Goal: Find specific page/section: Find specific page/section

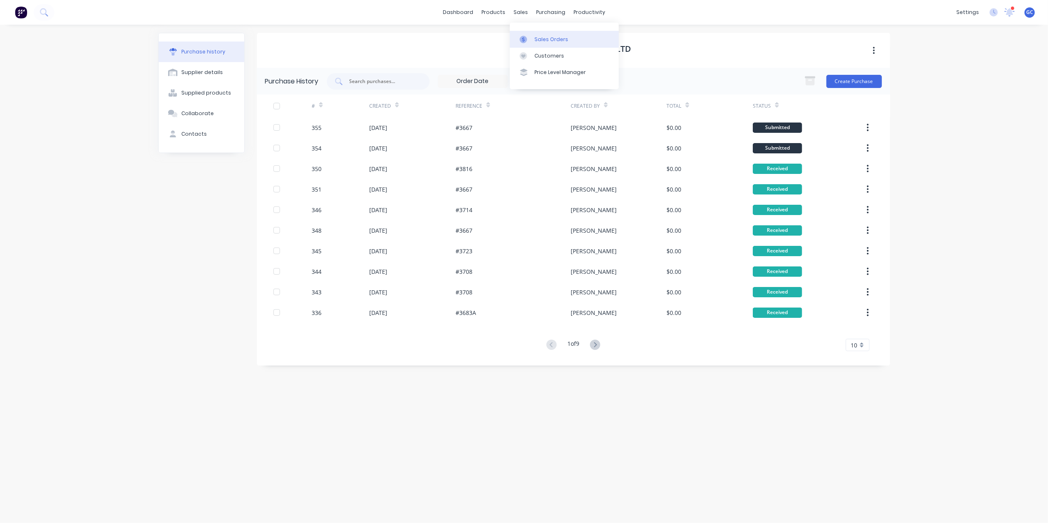
click at [538, 36] on div "Sales Orders" at bounding box center [552, 39] width 34 height 7
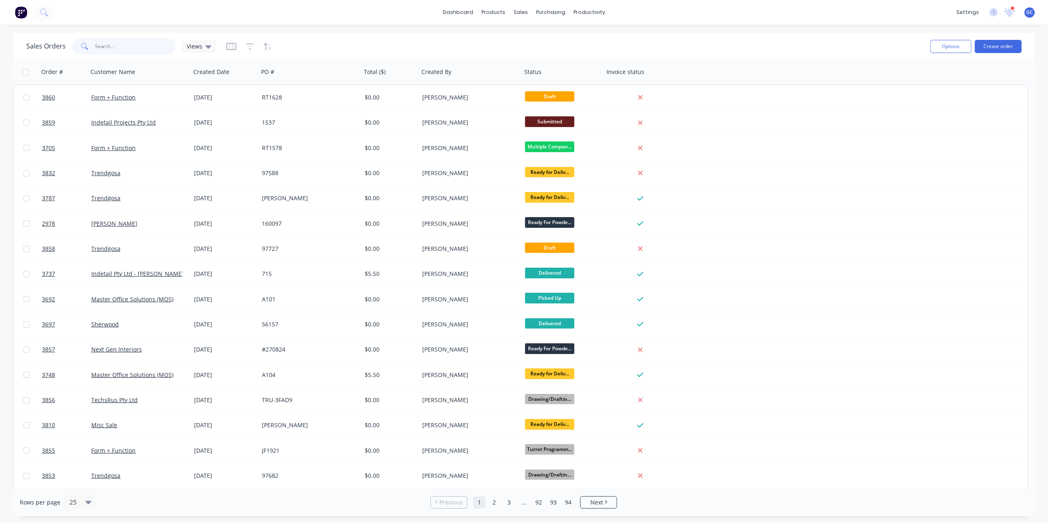
click at [102, 50] on input "text" at bounding box center [135, 46] width 80 height 16
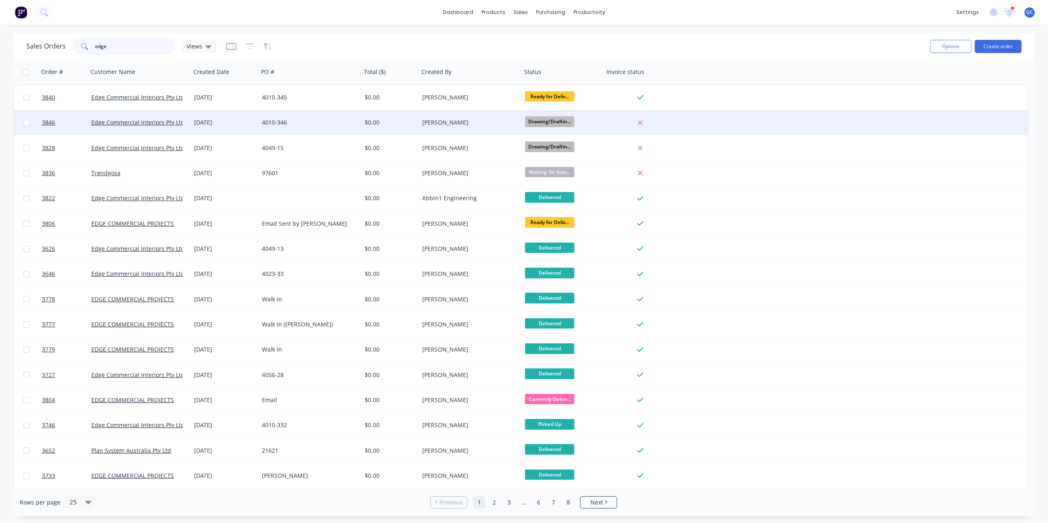
type input "edge"
click at [325, 127] on div "4010-346" at bounding box center [310, 122] width 103 height 25
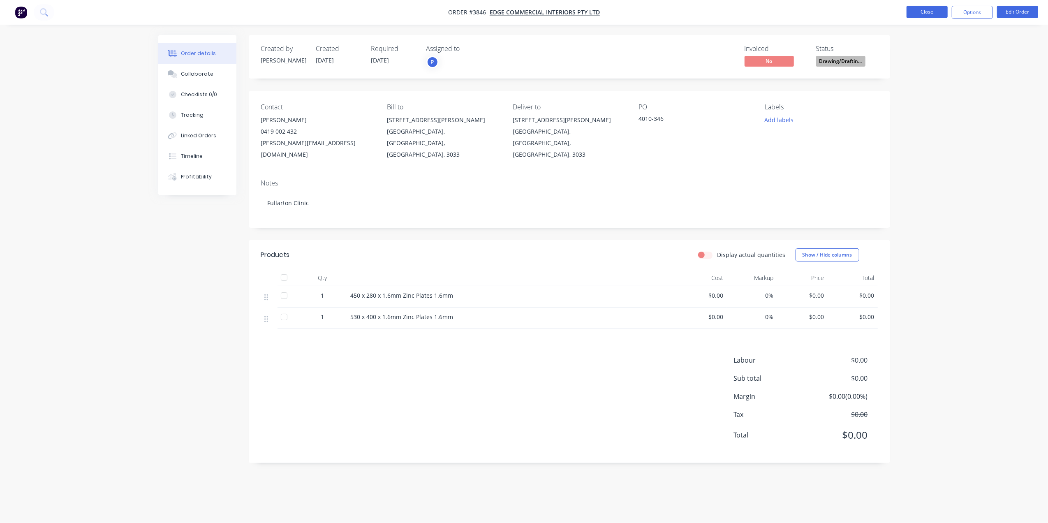
click at [923, 7] on button "Close" at bounding box center [927, 12] width 41 height 12
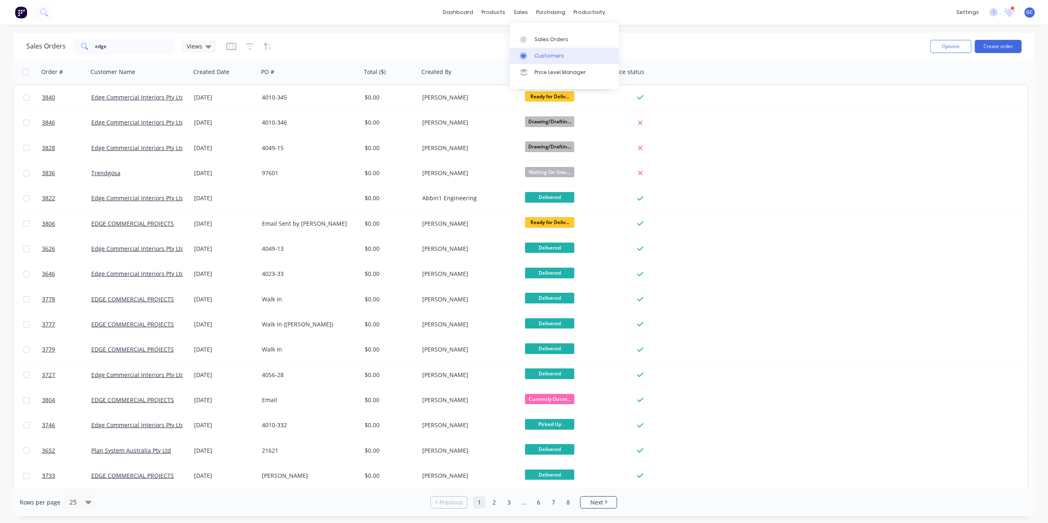
click at [538, 55] on div "Customers" at bounding box center [550, 55] width 30 height 7
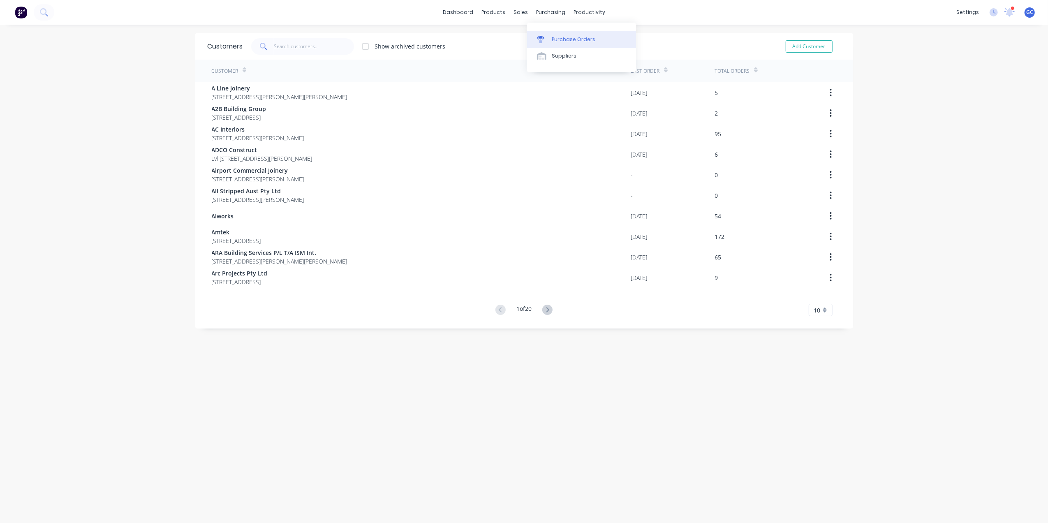
click at [555, 42] on div "Purchase Orders" at bounding box center [574, 39] width 44 height 7
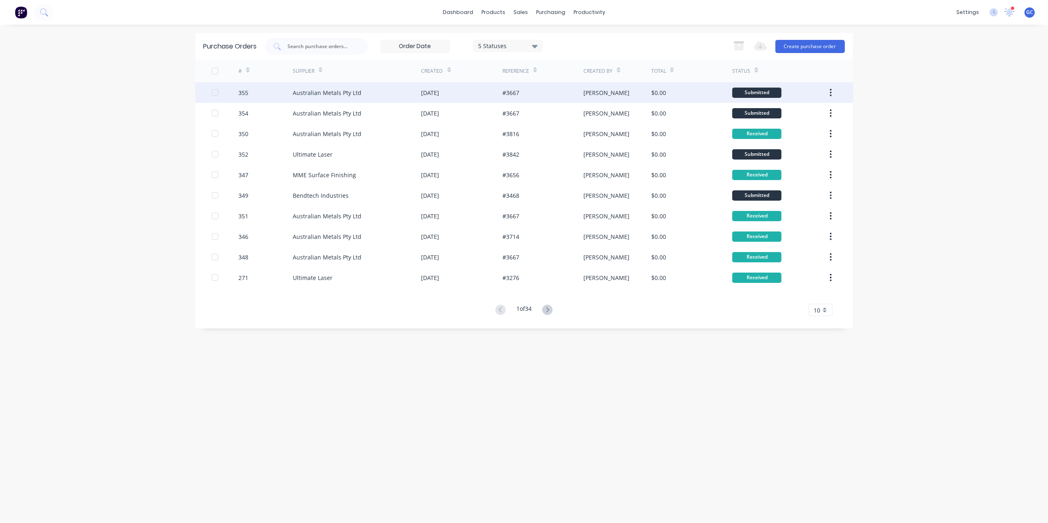
click at [423, 95] on div "[DATE]" at bounding box center [430, 92] width 18 height 9
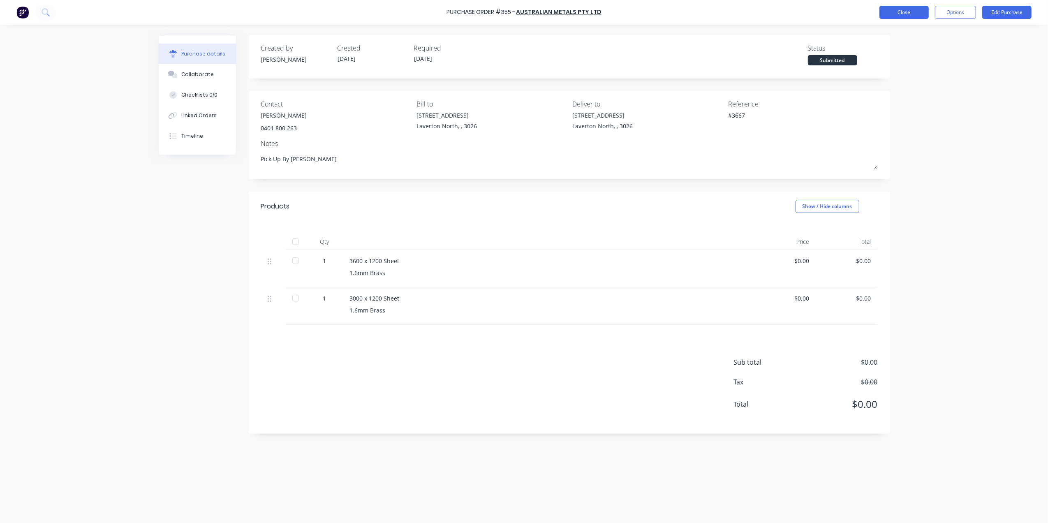
click at [896, 16] on button "Close" at bounding box center [903, 12] width 49 height 13
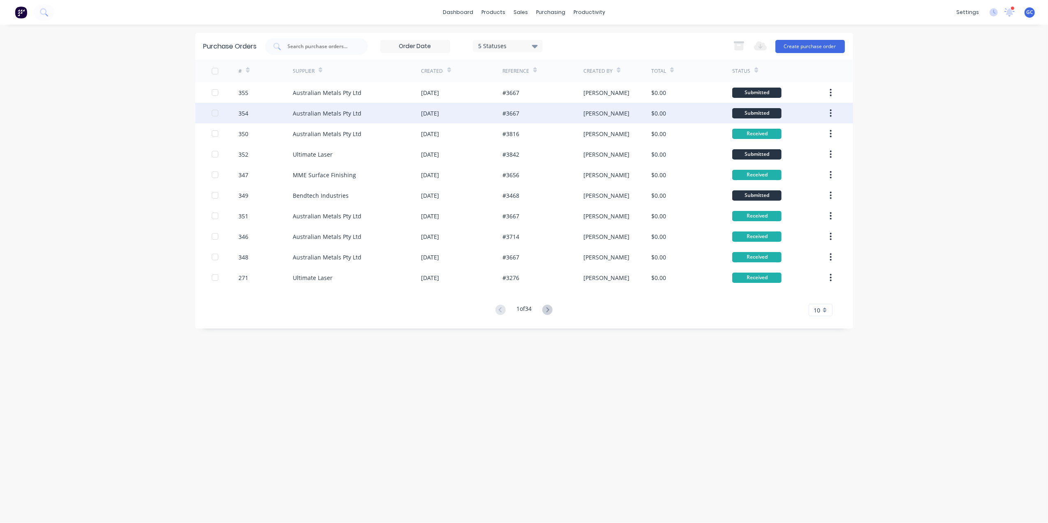
click at [437, 111] on div "[DATE]" at bounding box center [430, 113] width 18 height 9
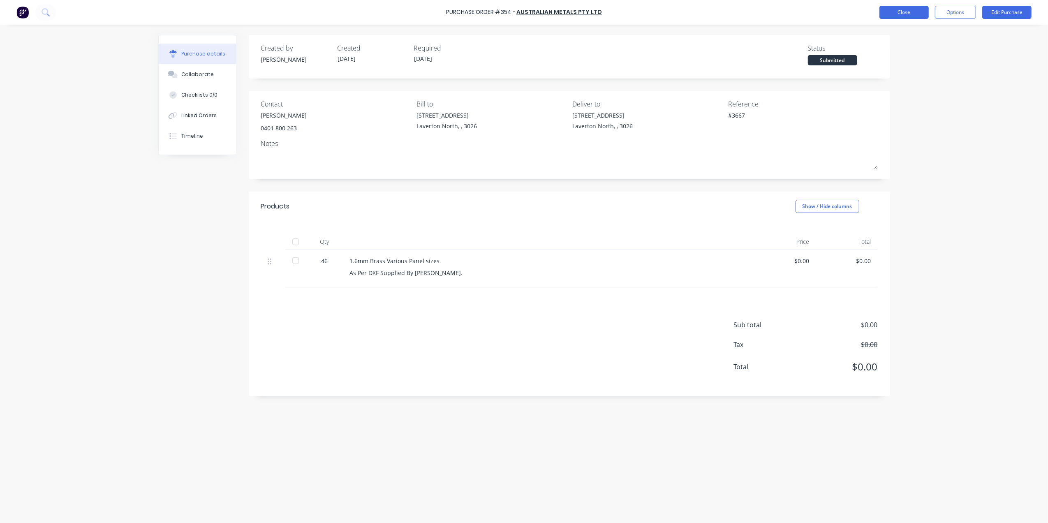
click at [920, 10] on button "Close" at bounding box center [903, 12] width 49 height 13
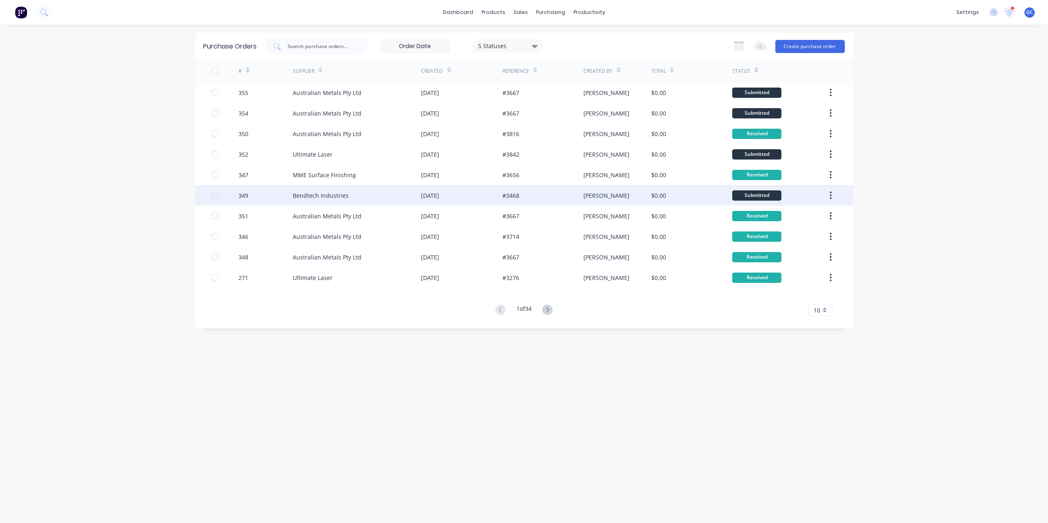
click at [725, 198] on div "$0.00" at bounding box center [691, 195] width 81 height 21
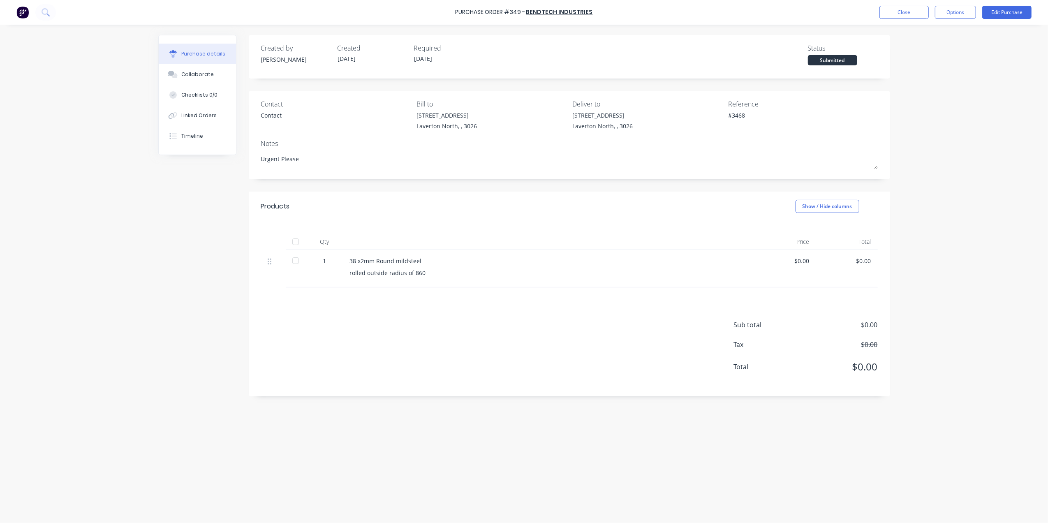
click at [301, 237] on div at bounding box center [295, 242] width 16 height 16
click at [897, 15] on button "Close" at bounding box center [903, 12] width 49 height 13
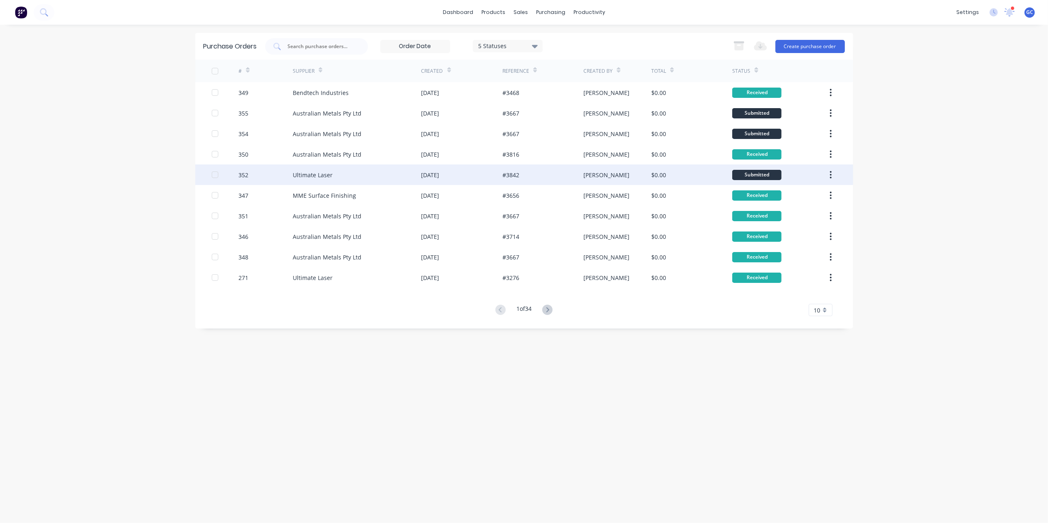
click at [619, 176] on div "[PERSON_NAME]" at bounding box center [617, 174] width 68 height 21
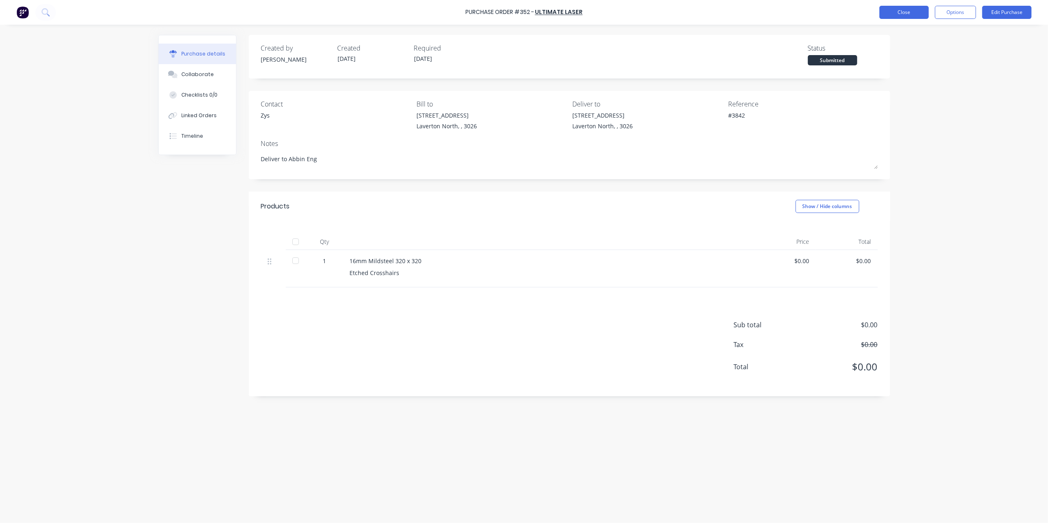
click at [903, 8] on button "Close" at bounding box center [903, 12] width 49 height 13
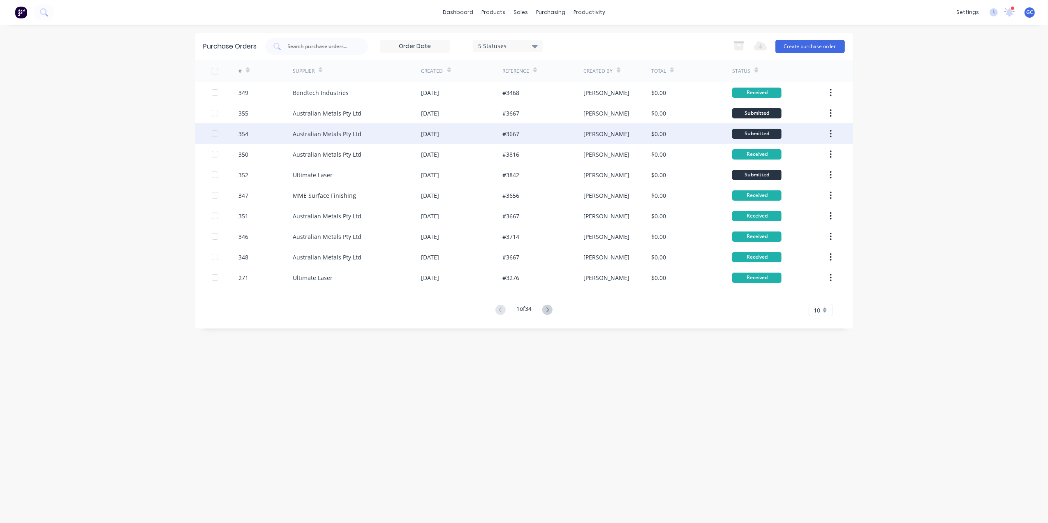
click at [522, 134] on div "#3667" at bounding box center [542, 133] width 81 height 21
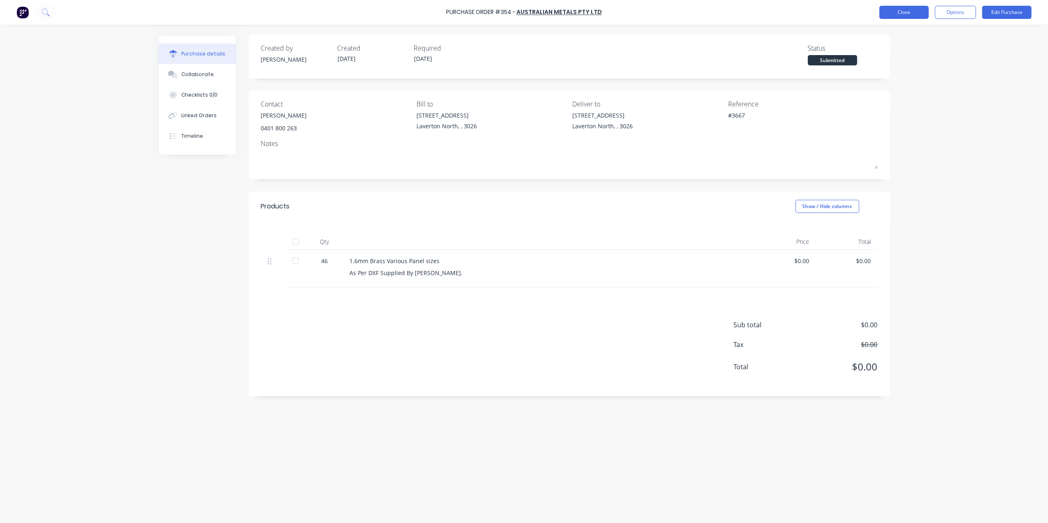
click at [900, 12] on button "Close" at bounding box center [903, 12] width 49 height 13
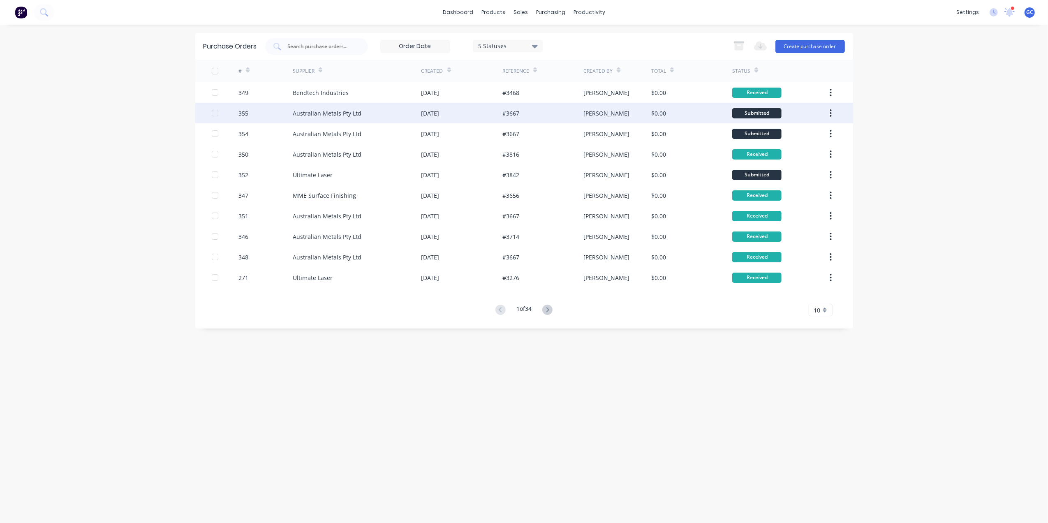
click at [526, 122] on div "#3667" at bounding box center [542, 113] width 81 height 21
type textarea "x"
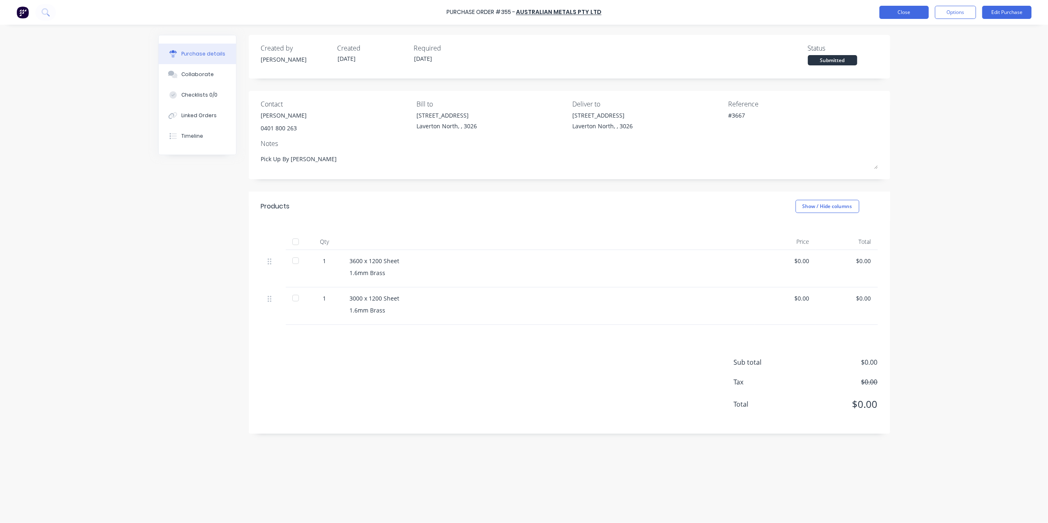
click at [887, 13] on button "Close" at bounding box center [903, 12] width 49 height 13
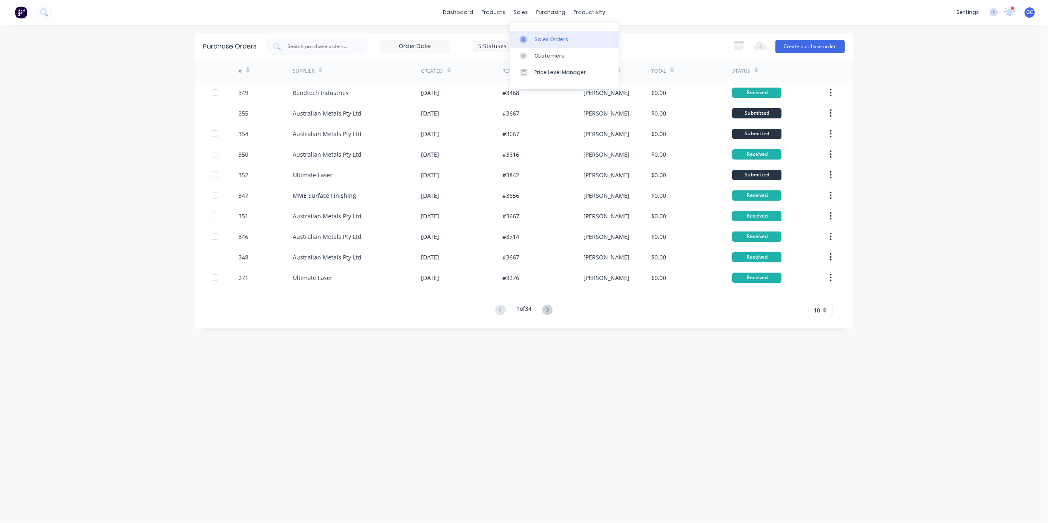
click at [535, 31] on link "Sales Orders" at bounding box center [564, 39] width 109 height 16
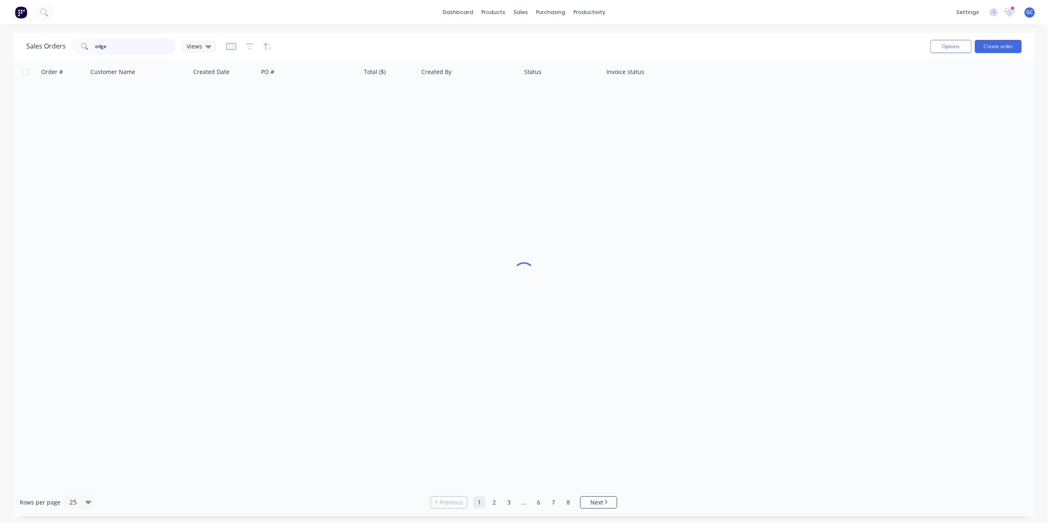
click at [132, 39] on input "edge" at bounding box center [135, 46] width 80 height 16
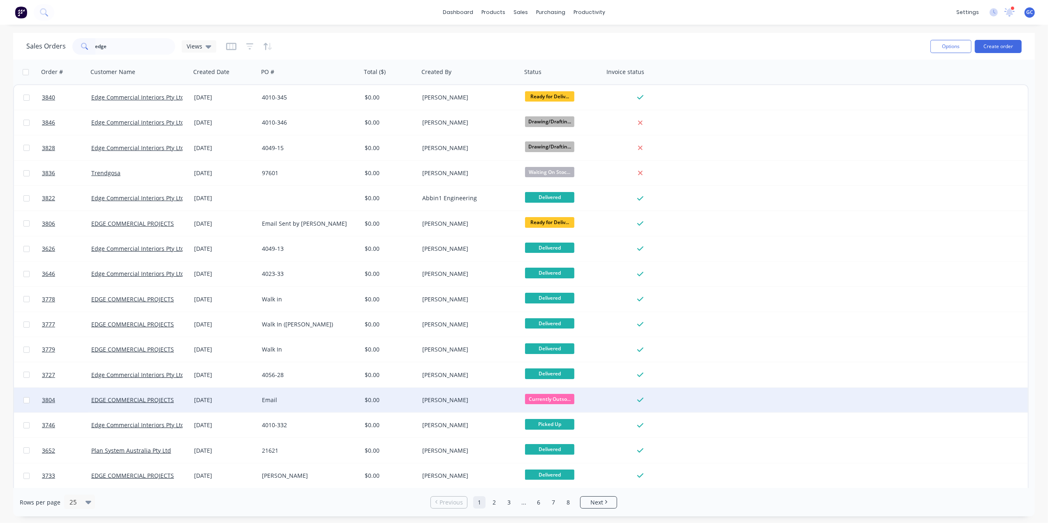
click at [386, 397] on div "$0.00" at bounding box center [389, 400] width 49 height 8
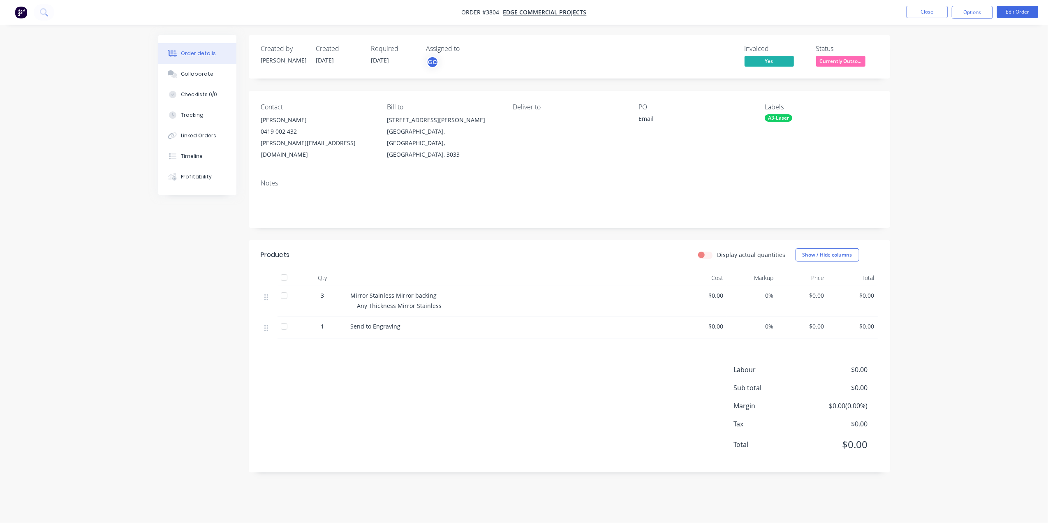
click at [834, 61] on span "Currently Outso..." at bounding box center [840, 61] width 49 height 10
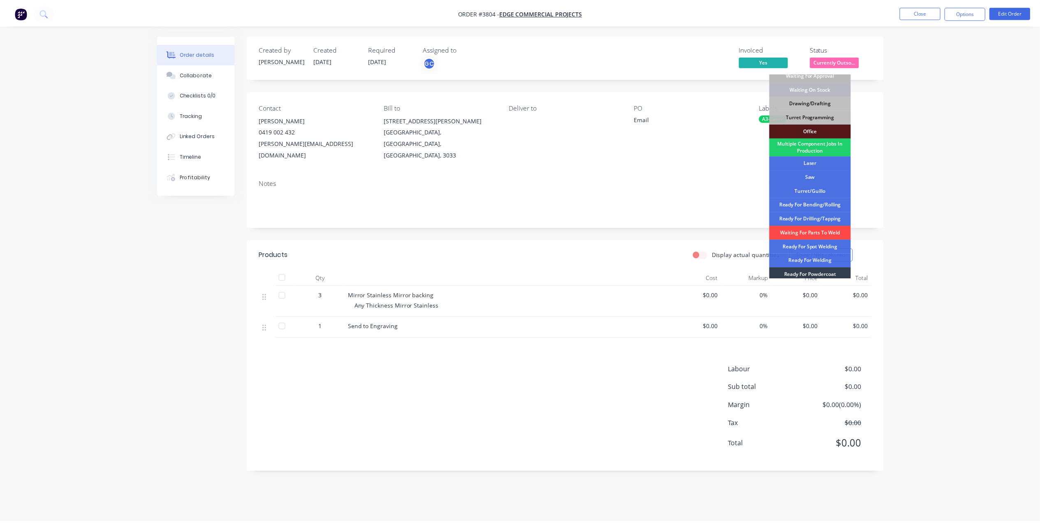
scroll to position [92, 0]
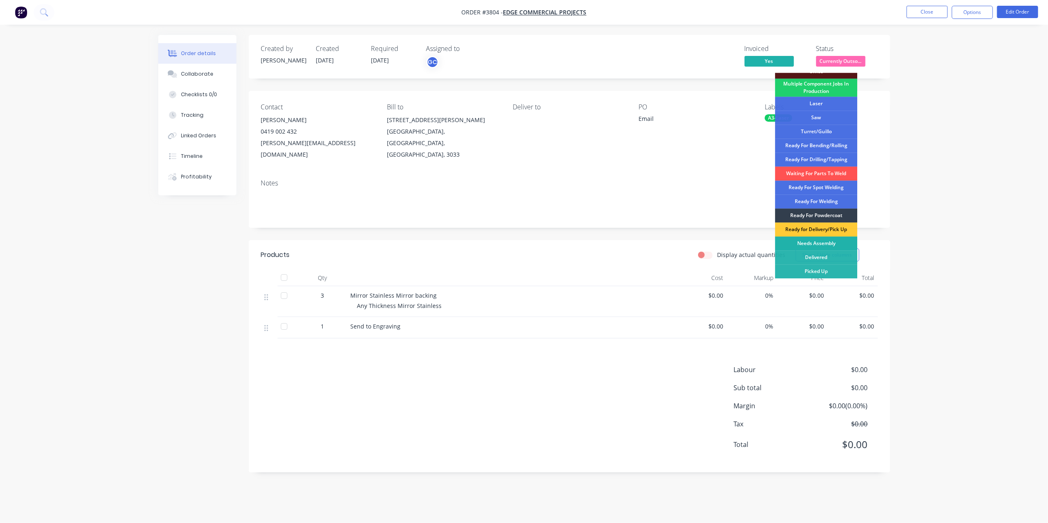
click at [819, 249] on div "Needs Assembly" at bounding box center [816, 243] width 82 height 14
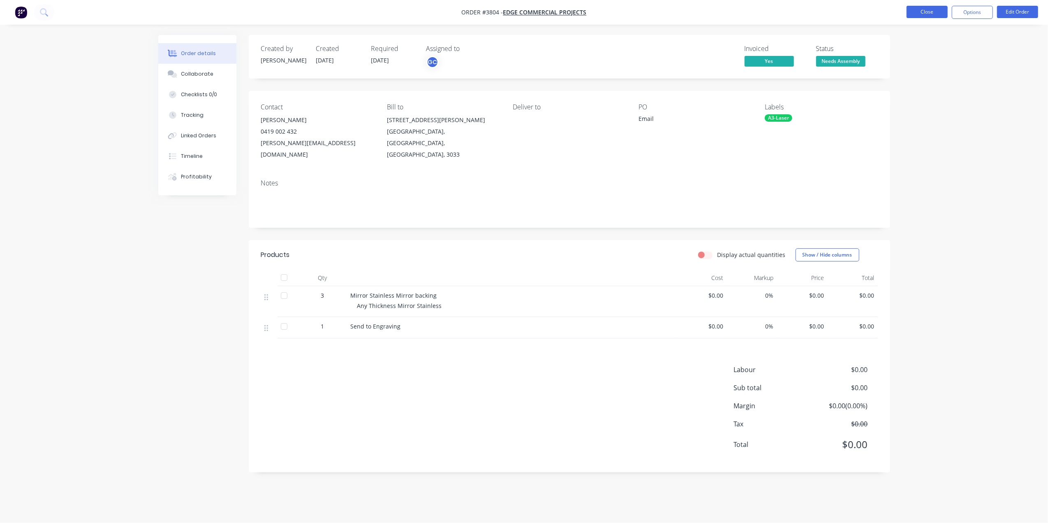
click at [926, 14] on button "Close" at bounding box center [927, 12] width 41 height 12
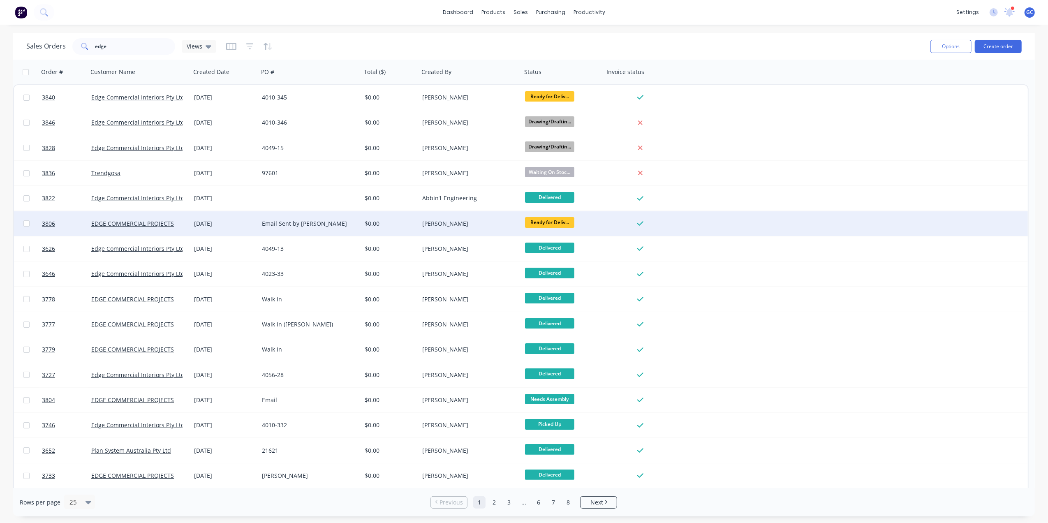
click at [413, 223] on div "$0.00" at bounding box center [389, 224] width 49 height 8
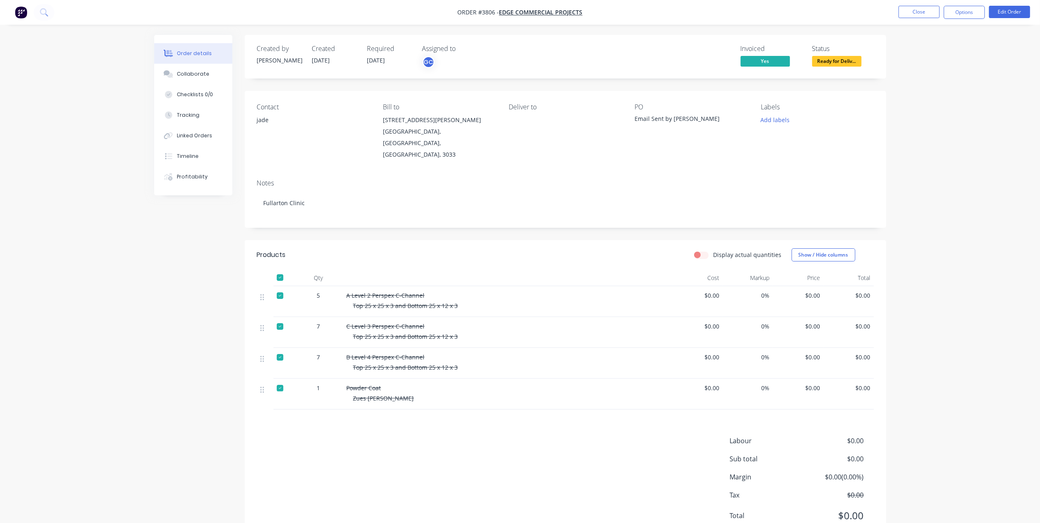
click at [834, 53] on span at bounding box center [836, 54] width 5 height 2
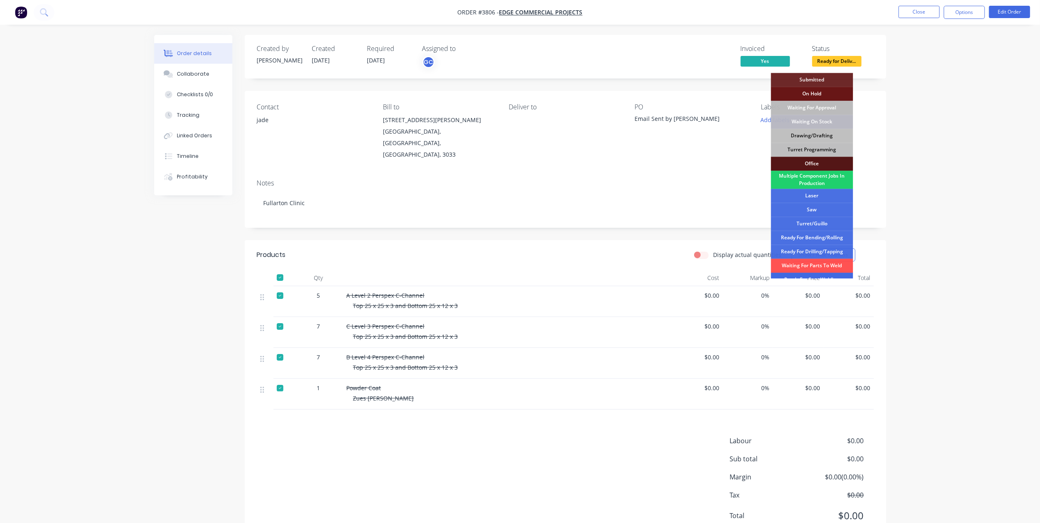
scroll to position [92, 0]
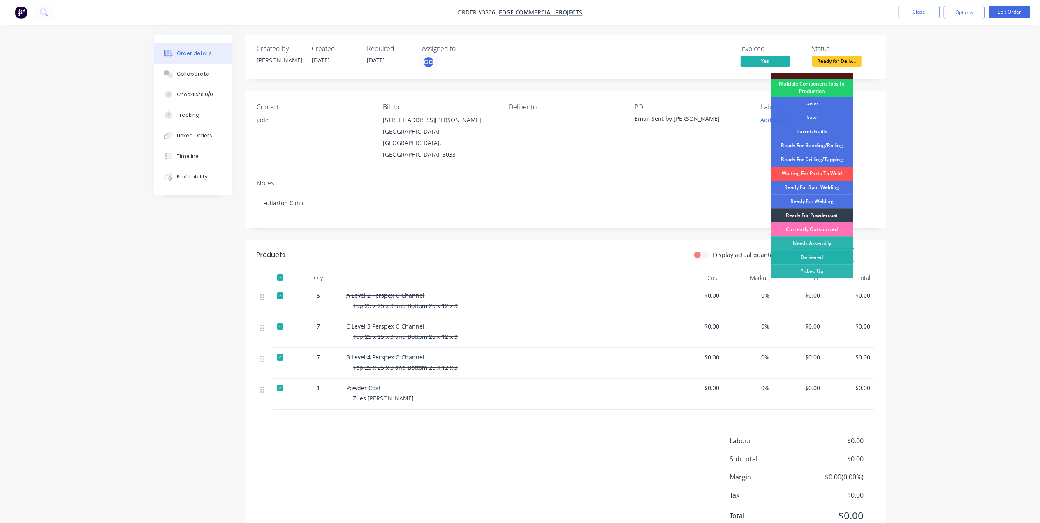
click at [815, 256] on div "Delivered" at bounding box center [812, 257] width 82 height 14
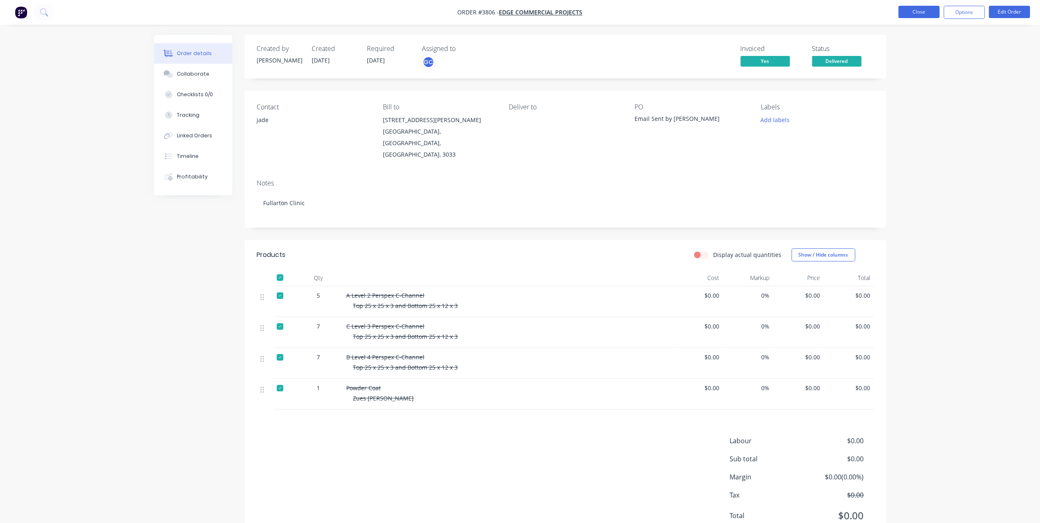
click at [910, 7] on button "Close" at bounding box center [918, 12] width 41 height 12
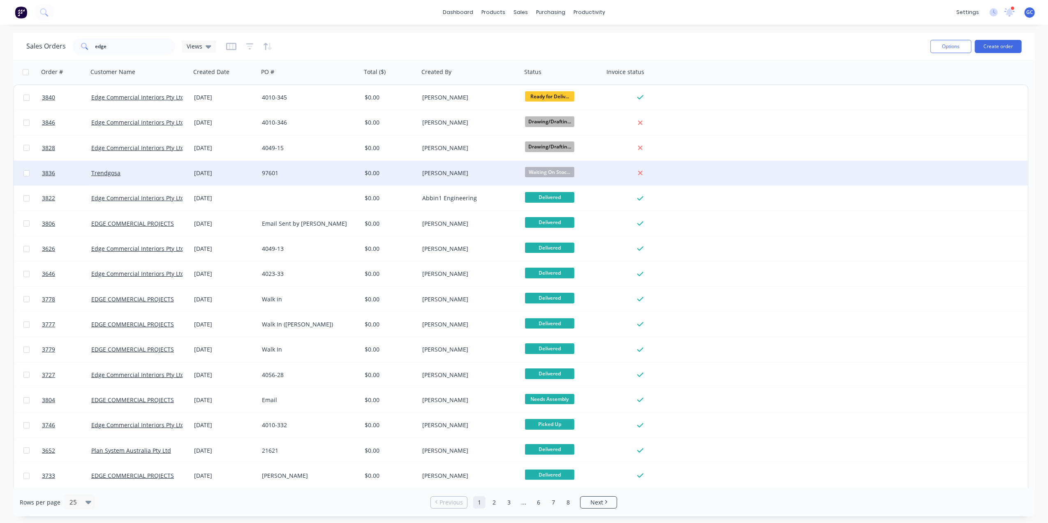
click at [502, 174] on div "[PERSON_NAME]" at bounding box center [467, 173] width 91 height 8
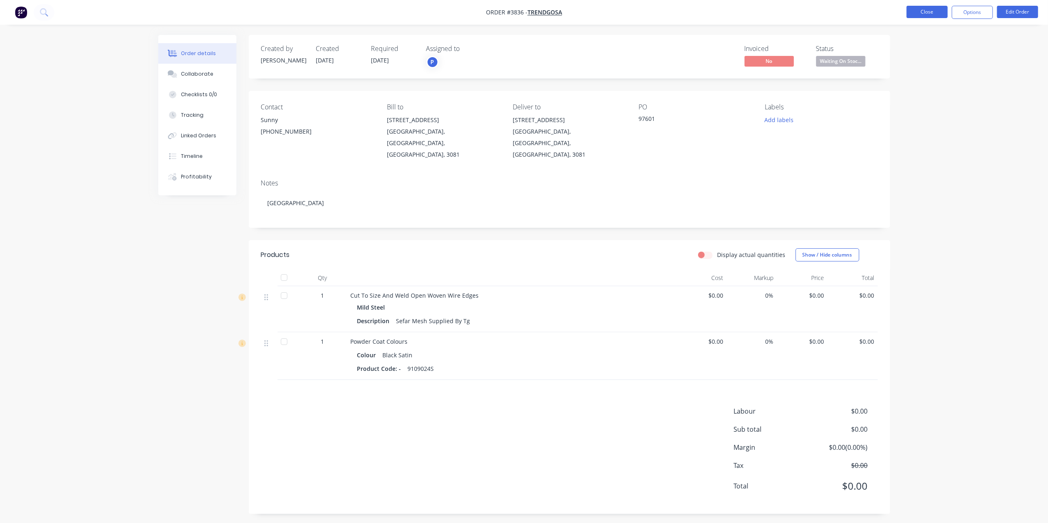
click at [924, 12] on button "Close" at bounding box center [927, 12] width 41 height 12
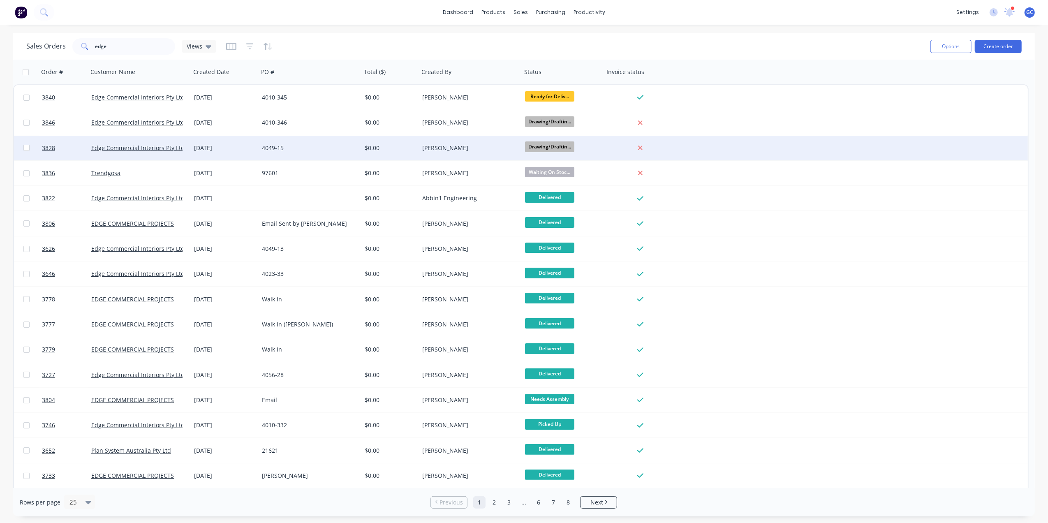
click at [471, 150] on div "[PERSON_NAME]" at bounding box center [467, 148] width 91 height 8
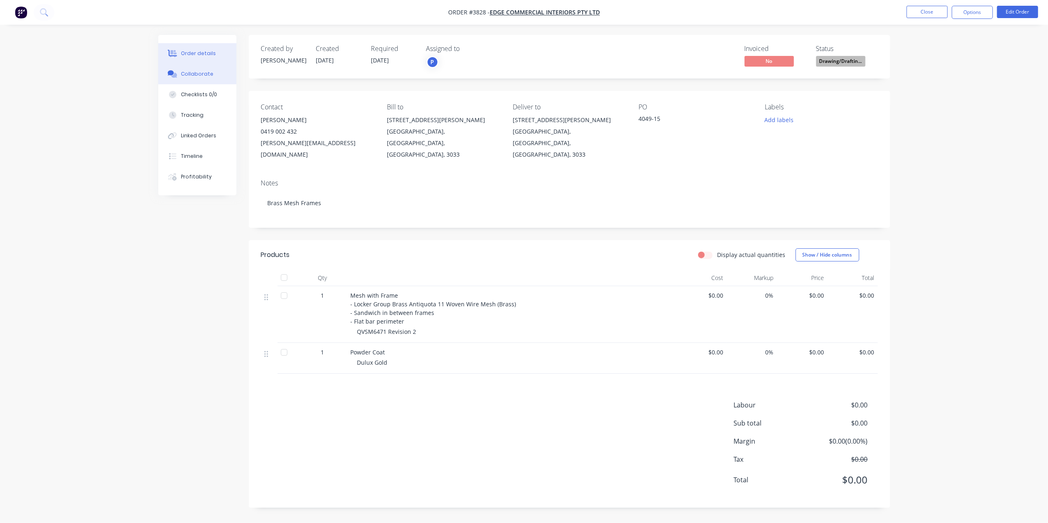
click at [189, 73] on div "Collaborate" at bounding box center [197, 73] width 32 height 7
